Goal: Find specific page/section: Find specific page/section

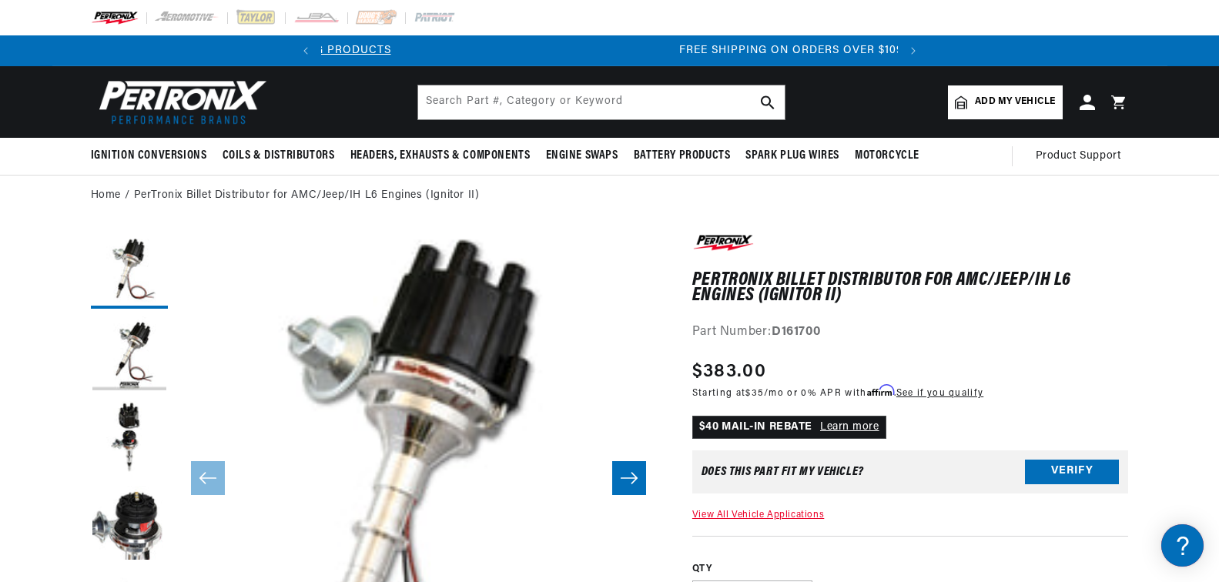
drag, startPoint x: 0, startPoint y: 0, endPoint x: 769, endPoint y: 391, distance: 862.7
click at [769, 511] on link "View All Vehicle Applications" at bounding box center [759, 515] width 132 height 9
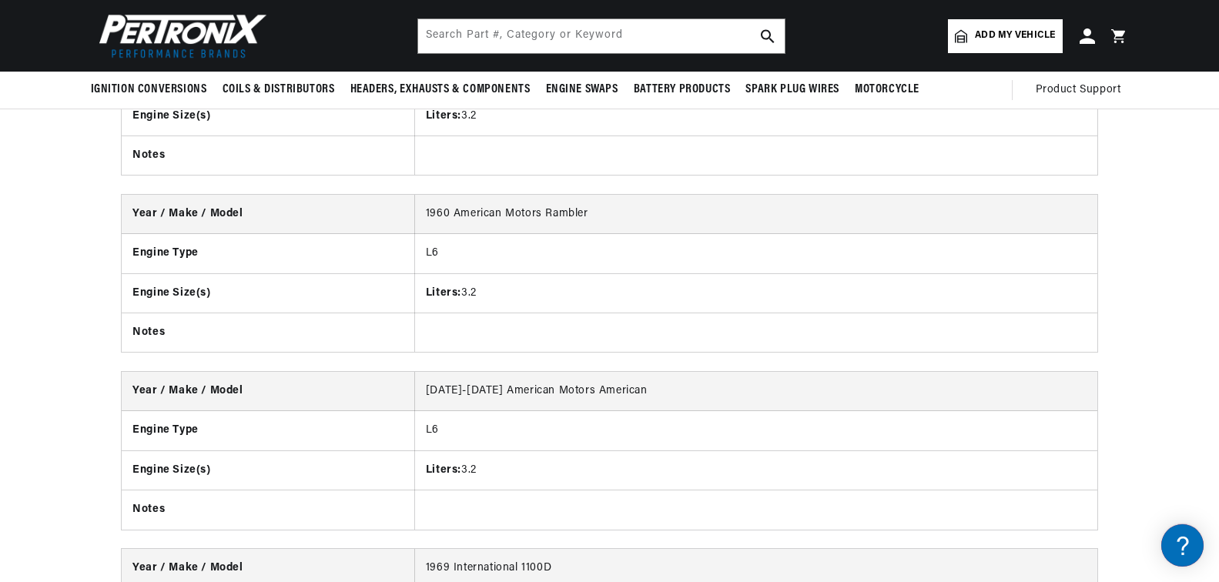
scroll to position [2971, 0]
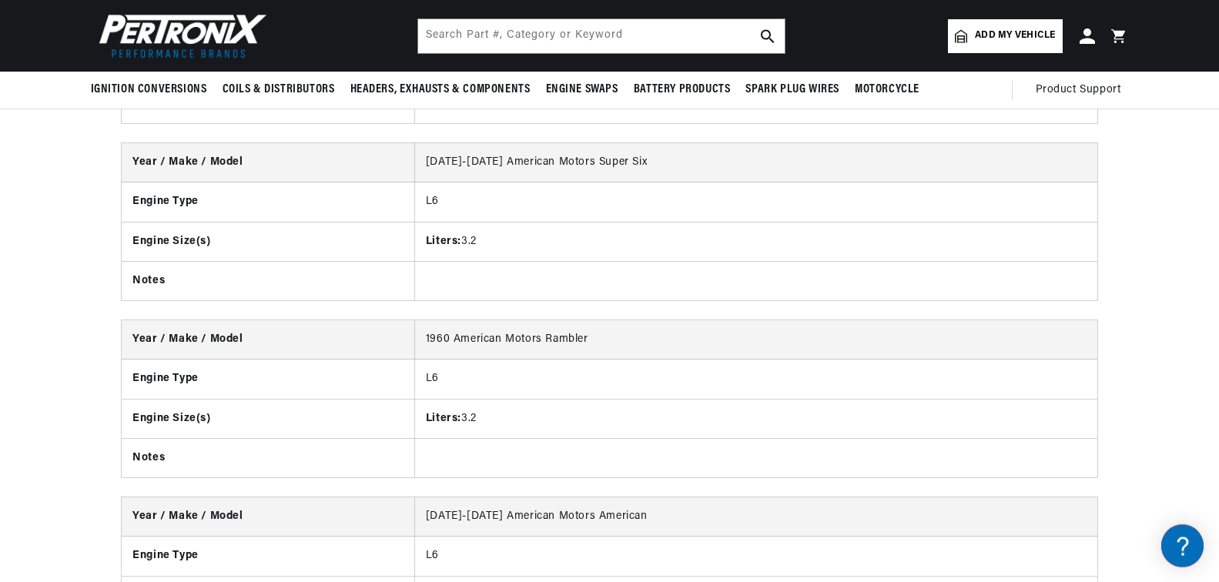
click at [975, 34] on span "Add my vehicle" at bounding box center [1015, 36] width 80 height 15
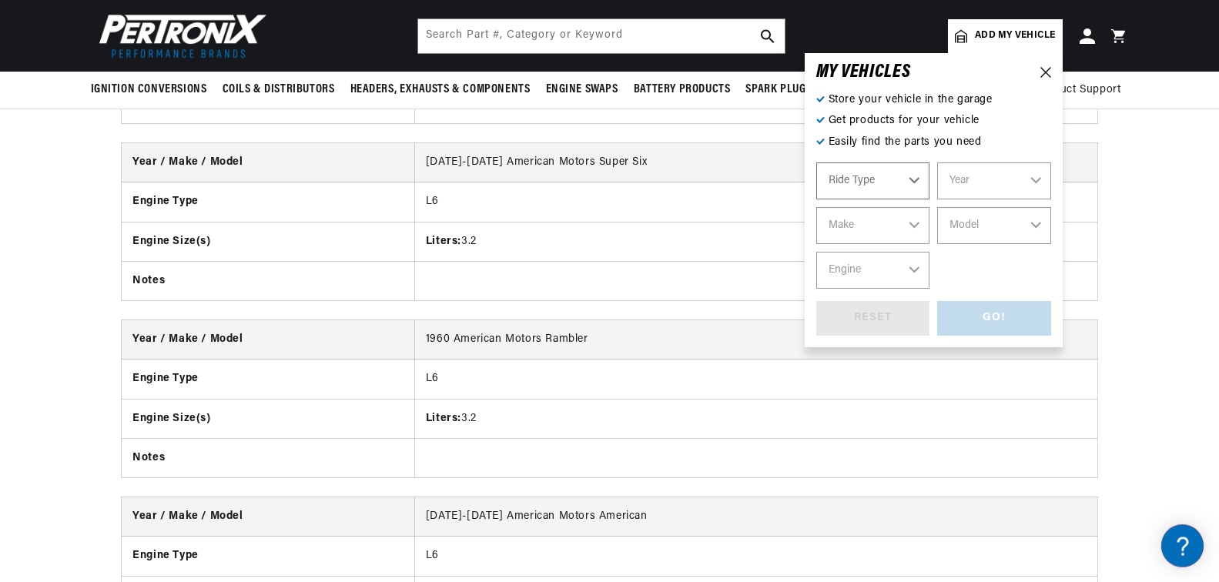
select select "Automotive"
click at [938, 163] on select "Year [DATE] 2021 2020 2019 2018 2017 2016 2015 2014 2013 2012 2011 2010 2009 20…" at bounding box center [995, 181] width 114 height 37
select select "1969"
click option "1969" at bounding box center [0, 0] width 0 height 0
select select "1969"
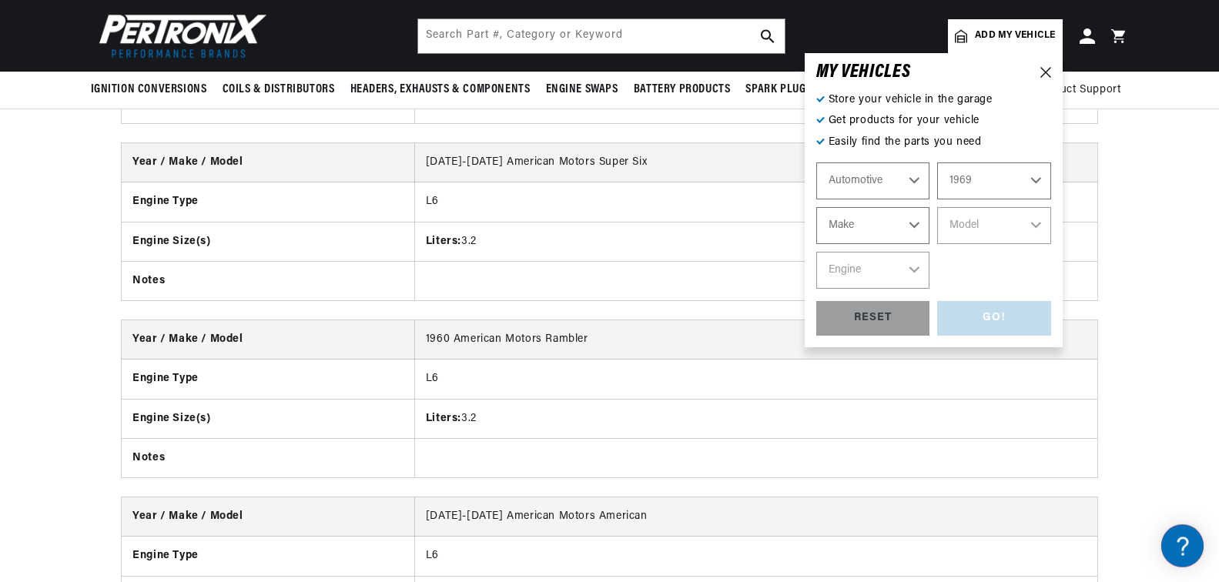
click at [817, 207] on select "Make Alfa Romeo American Motors Aston [PERSON_NAME][GEOGRAPHIC_DATA] [PERSON_NA…" at bounding box center [874, 225] width 114 height 37
select select "American-Motors"
click option "American Motors" at bounding box center [0, 0] width 0 height 0
select select "American-Motors"
click at [938, 207] on select "Model Ambassador AMX [GEOGRAPHIC_DATA] Rambler Rebel" at bounding box center [995, 225] width 114 height 37
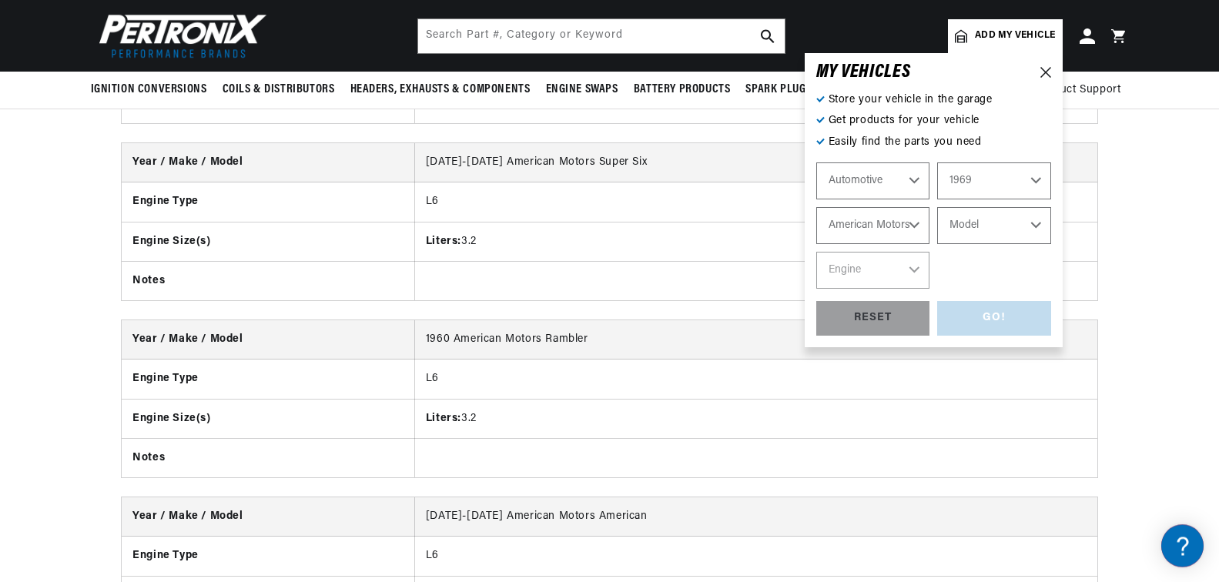
select select "AMX"
click option "AMX" at bounding box center [0, 0] width 0 height 0
select select "AMX"
click at [817, 252] on select "Engine 4.8L 5.6L 6.4L" at bounding box center [874, 270] width 114 height 37
select select "6.4L"
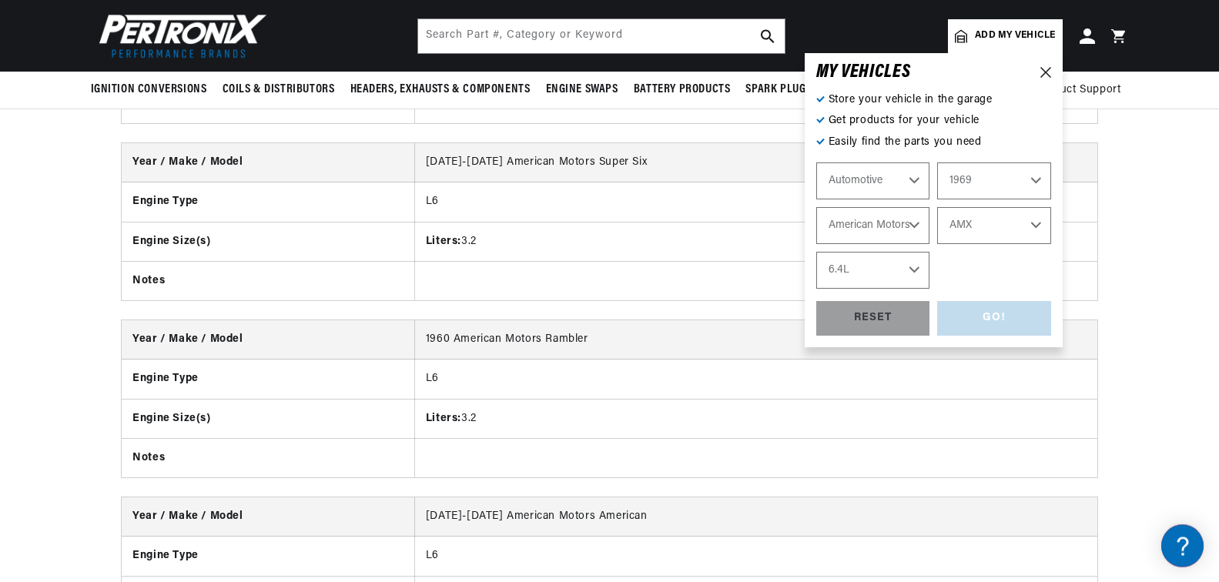
click option "6.4L" at bounding box center [0, 0] width 0 height 0
select select "6.4L"
click at [817, 252] on select "4.8L 5.6L 6.4L" at bounding box center [874, 270] width 114 height 37
click option "6.4L" at bounding box center [0, 0] width 0 height 0
click at [938, 301] on div "GO!" at bounding box center [995, 318] width 114 height 35
